Goal: Task Accomplishment & Management: Use online tool/utility

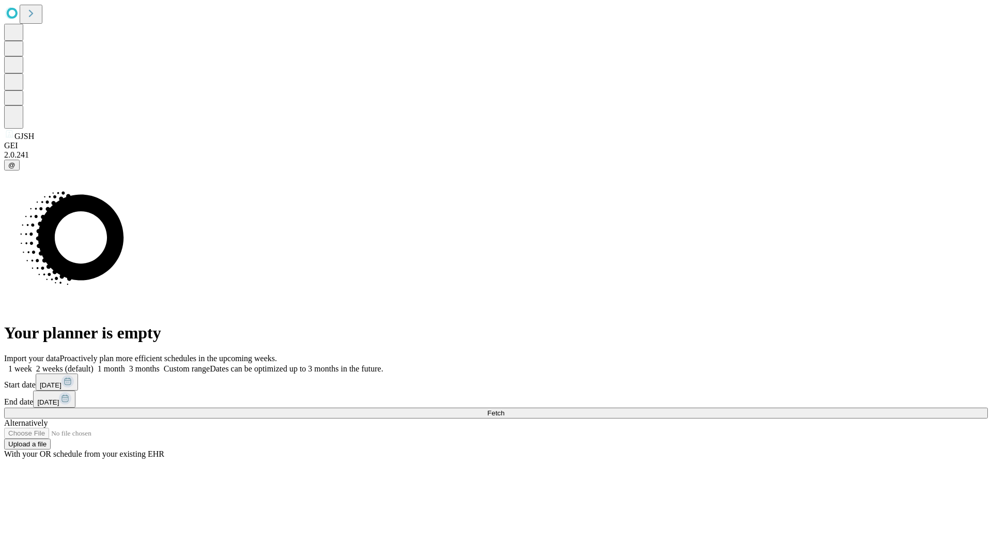
click at [504, 409] on span "Fetch" at bounding box center [495, 413] width 17 height 8
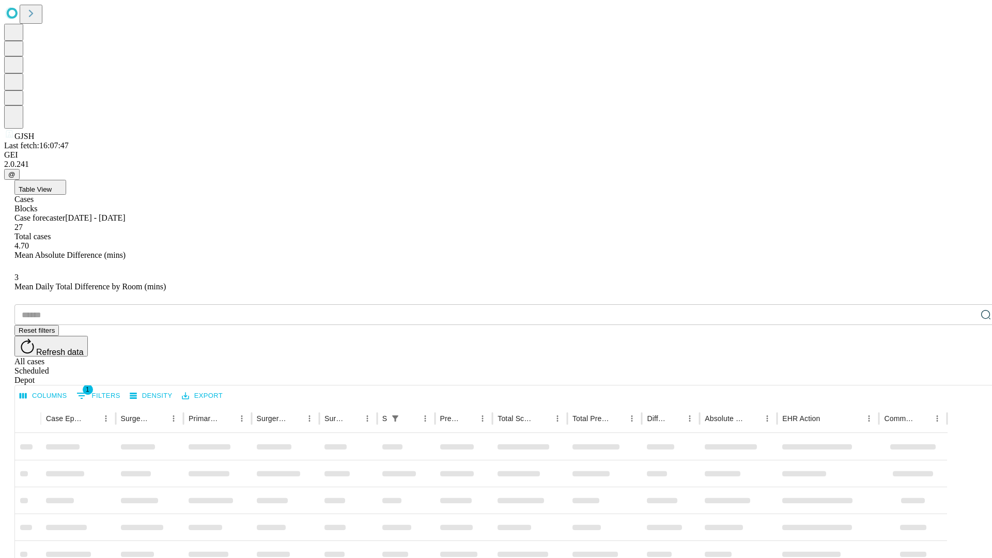
click at [965, 376] on div "Depot" at bounding box center [506, 380] width 984 height 9
